Goal: Check status: Check status

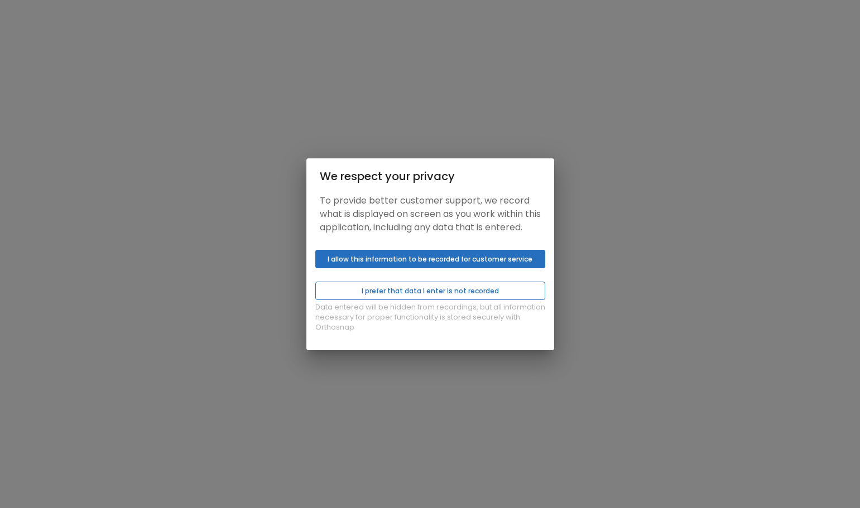
click at [400, 299] on button "I prefer that data I enter is not recorded" at bounding box center [430, 291] width 230 height 18
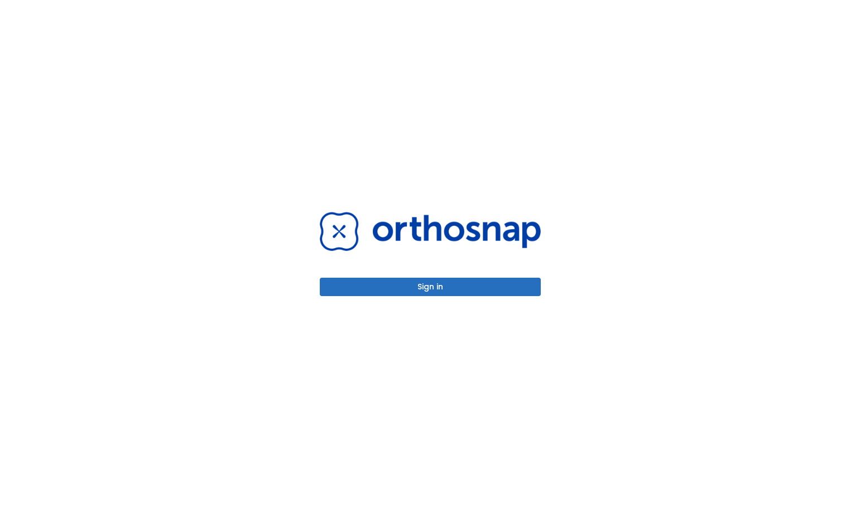
click at [415, 290] on button "Sign in" at bounding box center [430, 287] width 221 height 18
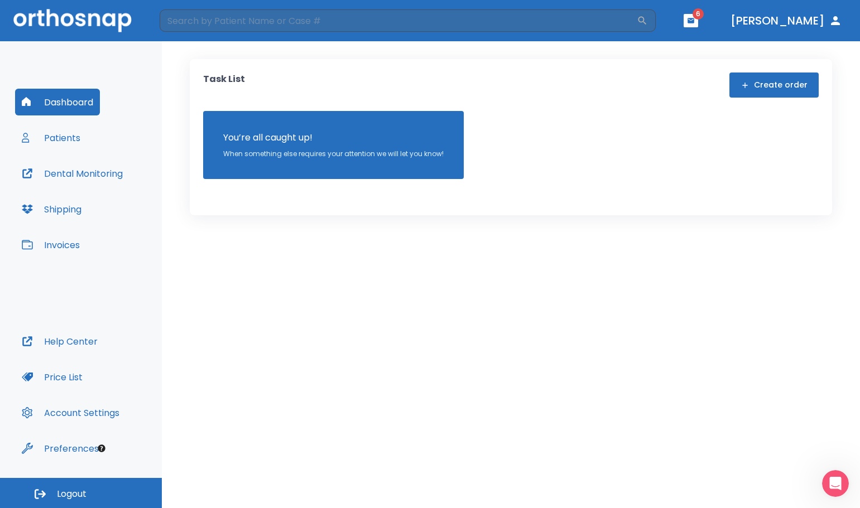
click at [60, 136] on button "Patients" at bounding box center [51, 137] width 72 height 27
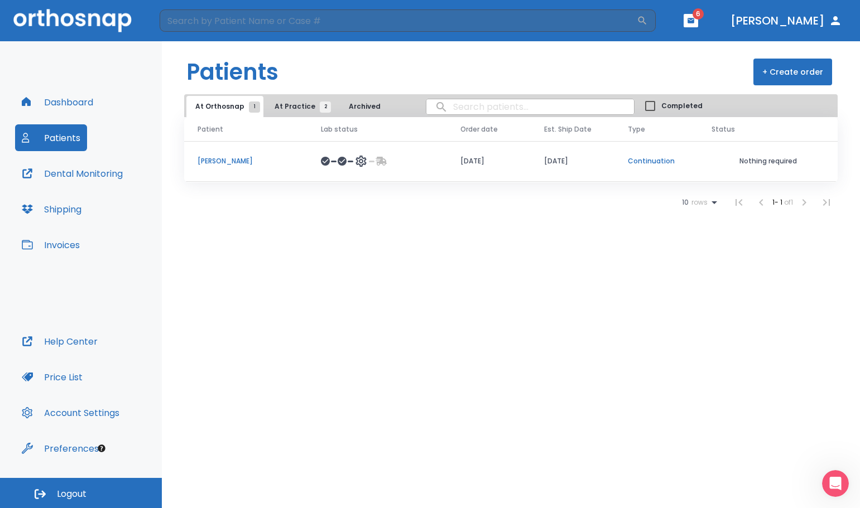
click at [227, 164] on p "[PERSON_NAME]" at bounding box center [246, 161] width 97 height 10
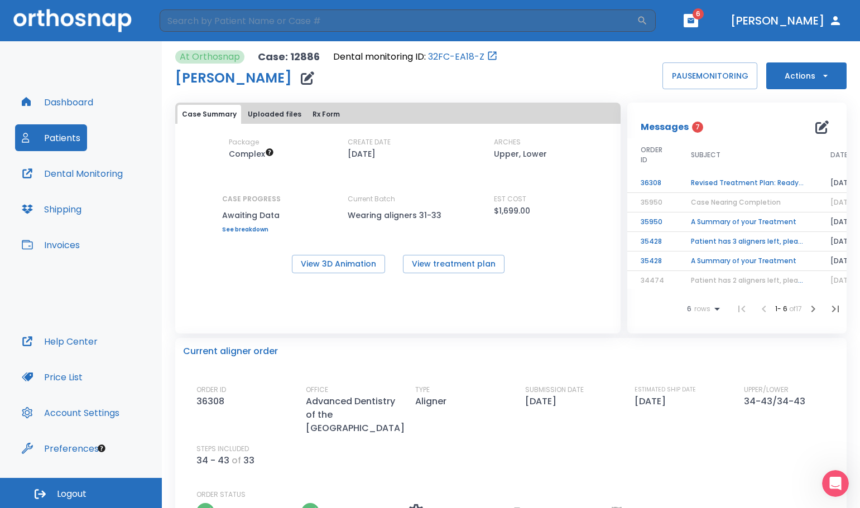
click at [688, 182] on td "Revised Treatment Plan: Ready for Approval" at bounding box center [748, 184] width 140 height 20
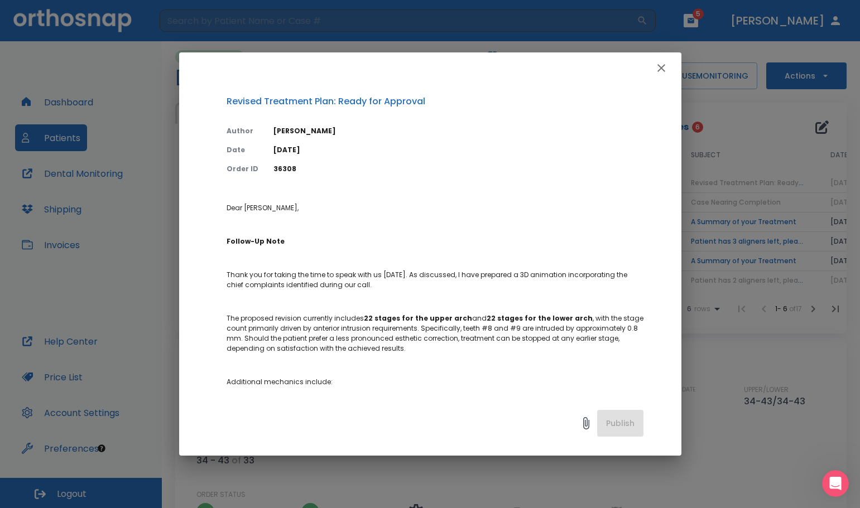
click at [661, 69] on icon "button" at bounding box center [661, 67] width 13 height 13
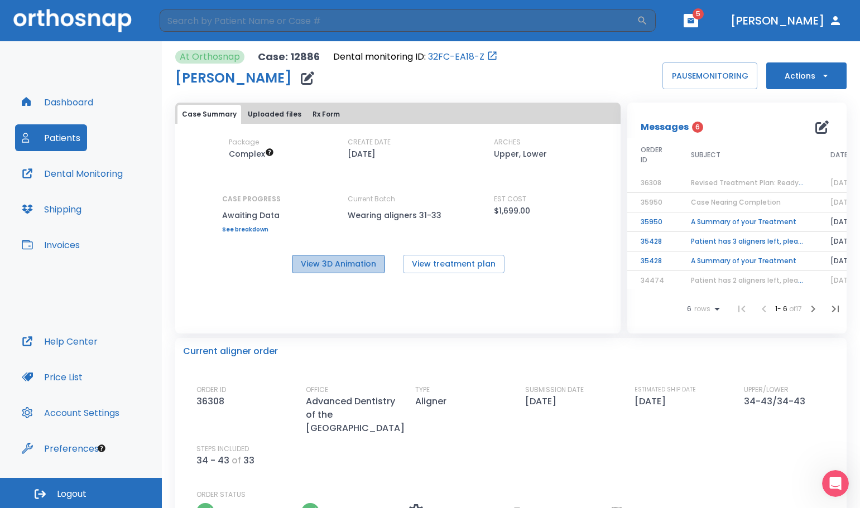
click at [343, 265] on button "View 3D Animation" at bounding box center [338, 264] width 93 height 18
click at [325, 263] on button "View 3D Animation" at bounding box center [338, 264] width 93 height 18
click at [790, 76] on button "Actions" at bounding box center [806, 76] width 80 height 27
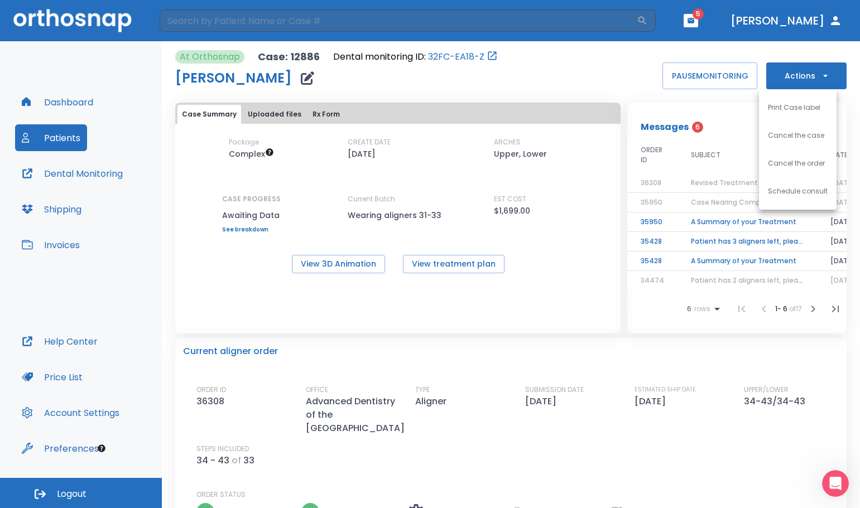
click at [793, 398] on div at bounding box center [430, 254] width 860 height 508
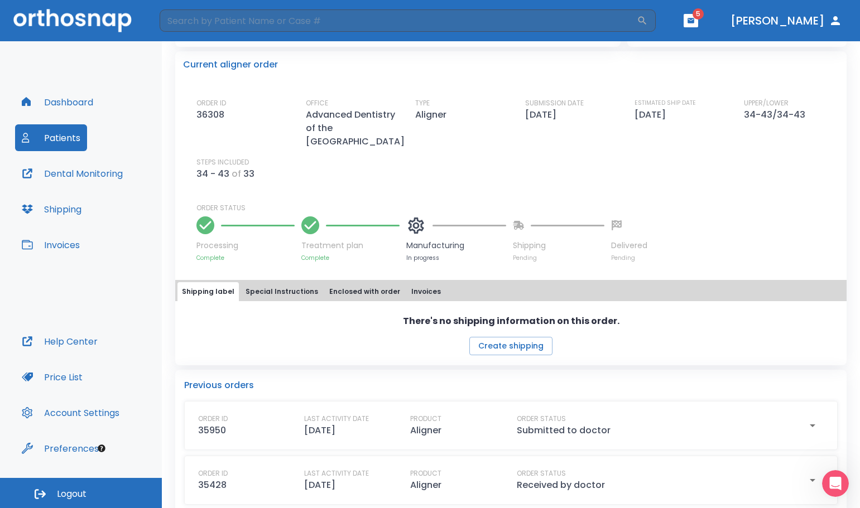
scroll to position [285, 0]
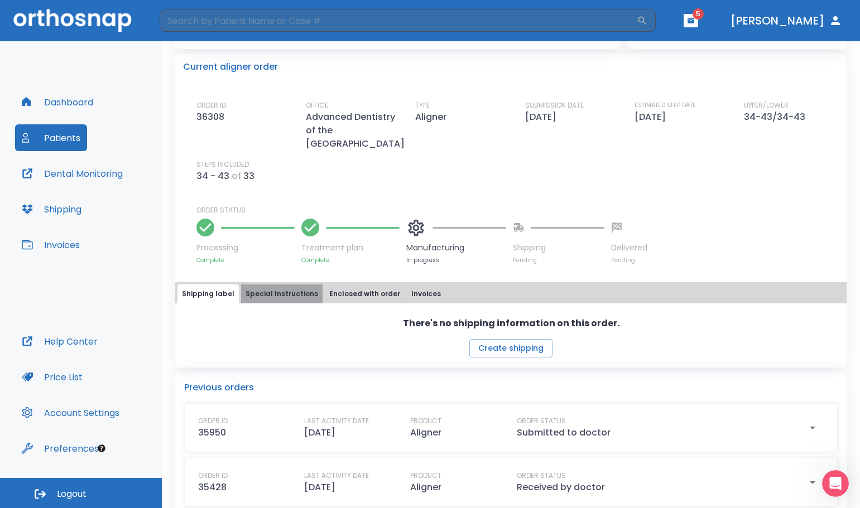
click at [294, 285] on button "Special Instructions" at bounding box center [281, 294] width 81 height 19
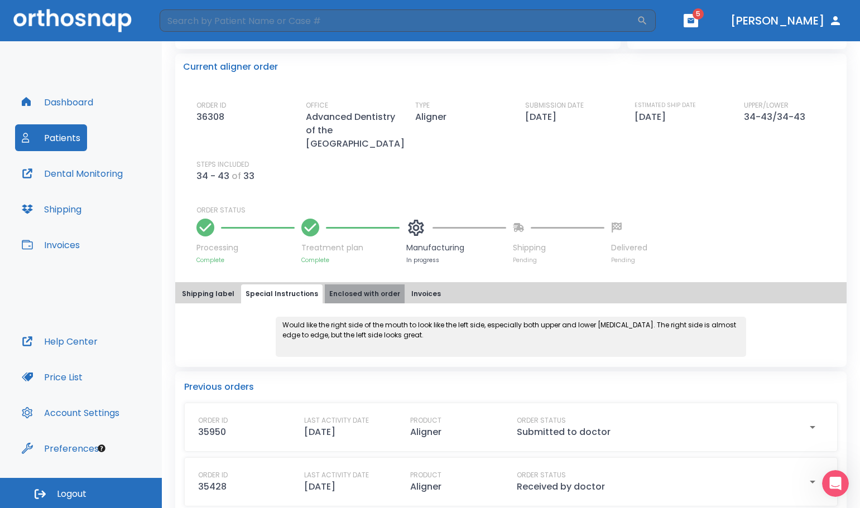
click at [358, 285] on button "Enclosed with order" at bounding box center [365, 294] width 80 height 19
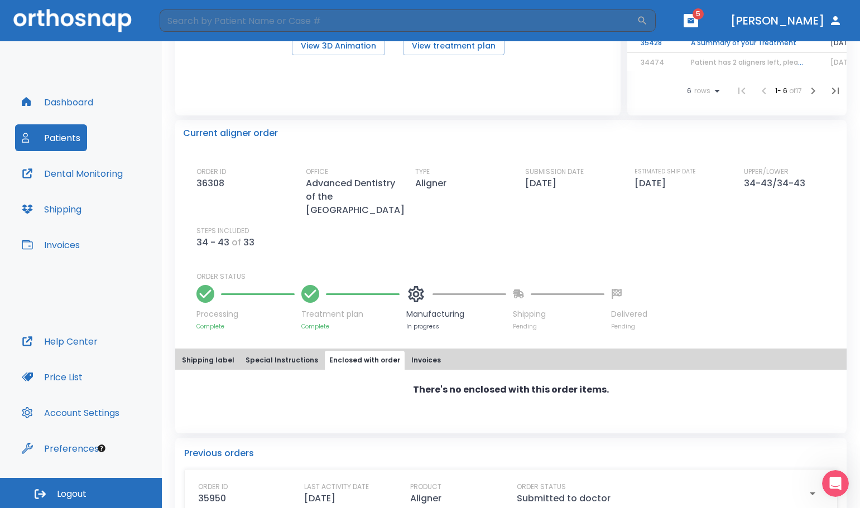
scroll to position [173, 0]
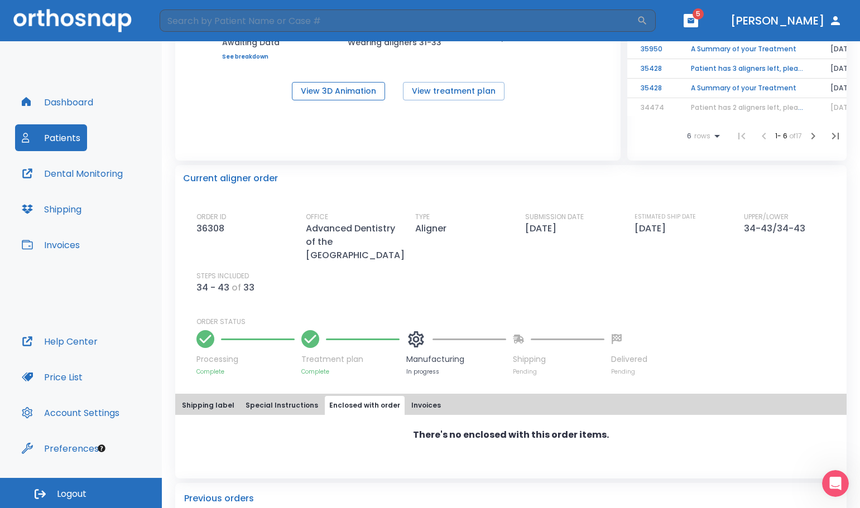
click at [363, 94] on button "View 3D Animation" at bounding box center [338, 91] width 93 height 18
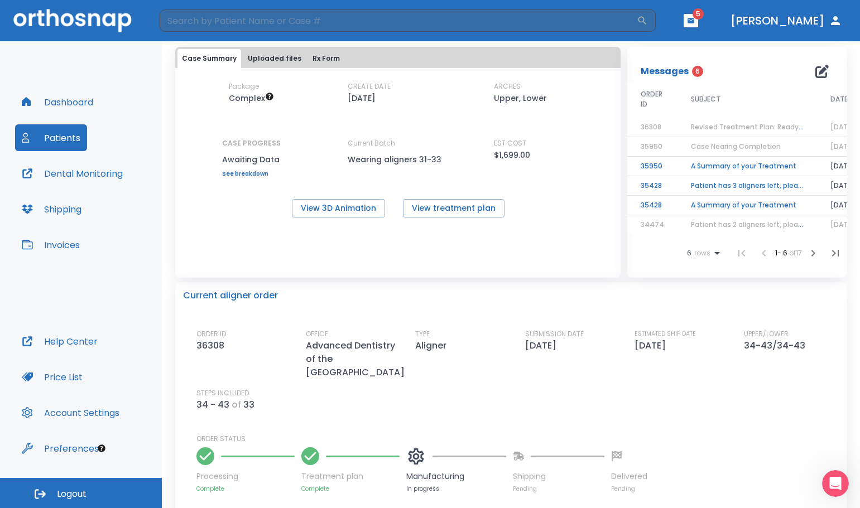
scroll to position [0, 0]
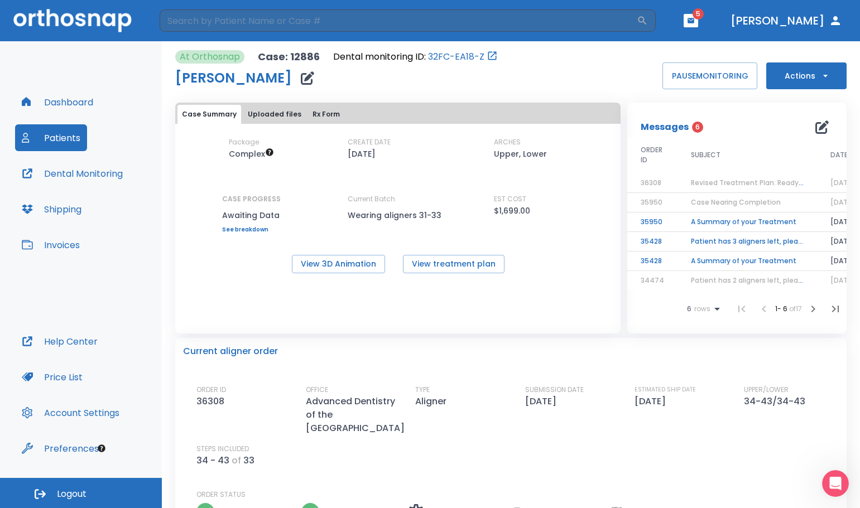
click at [75, 343] on button "Help Center" at bounding box center [59, 341] width 89 height 27
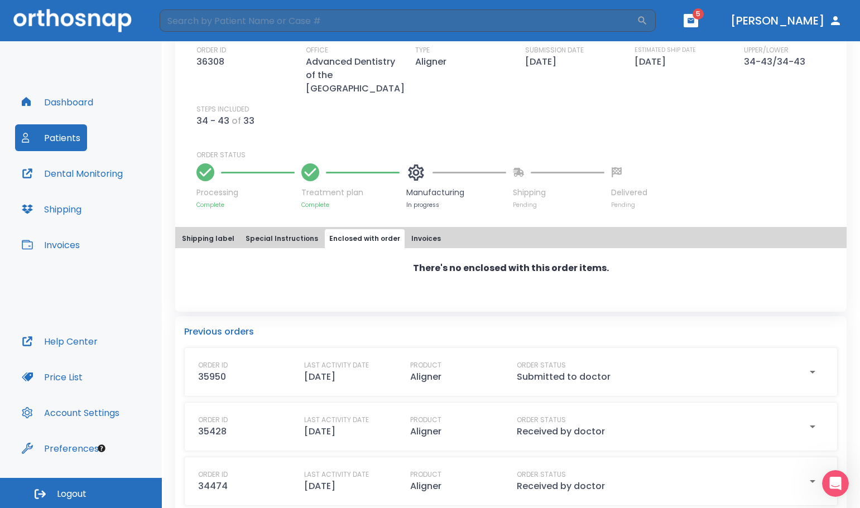
scroll to position [284, 0]
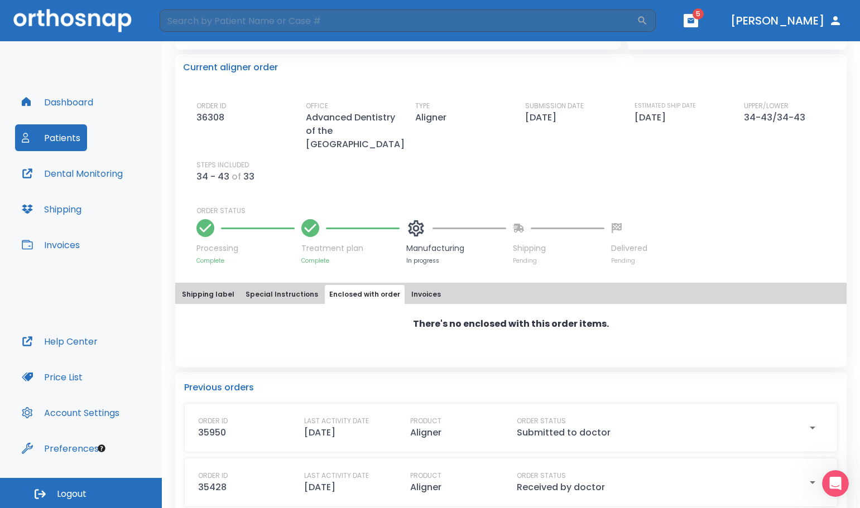
click at [695, 21] on icon "button" at bounding box center [691, 21] width 8 height 8
